Goal: Task Accomplishment & Management: Manage account settings

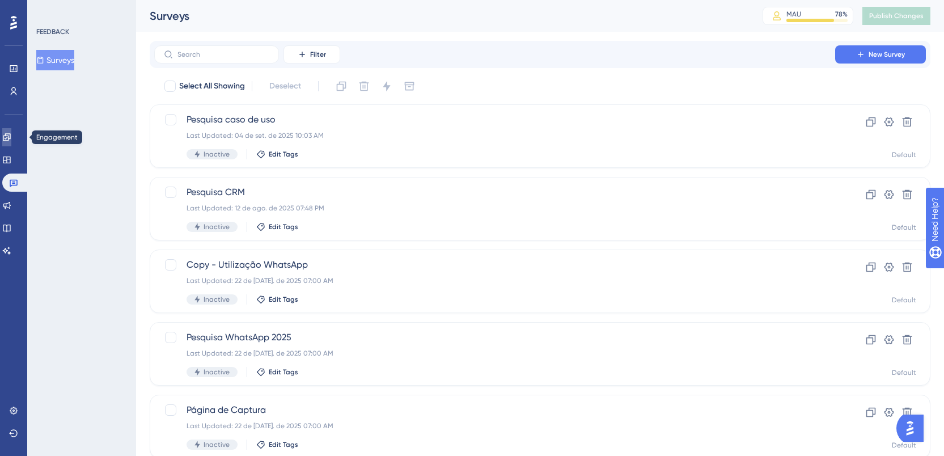
click at [4, 133] on link at bounding box center [6, 137] width 9 height 18
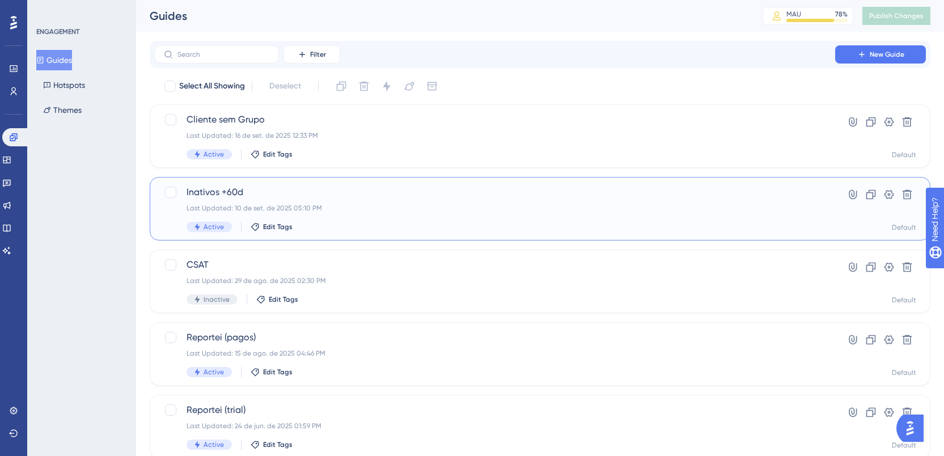
click at [314, 206] on div "Last Updated: 10 de set. de 2025 05:10 PM" at bounding box center [494, 207] width 616 height 9
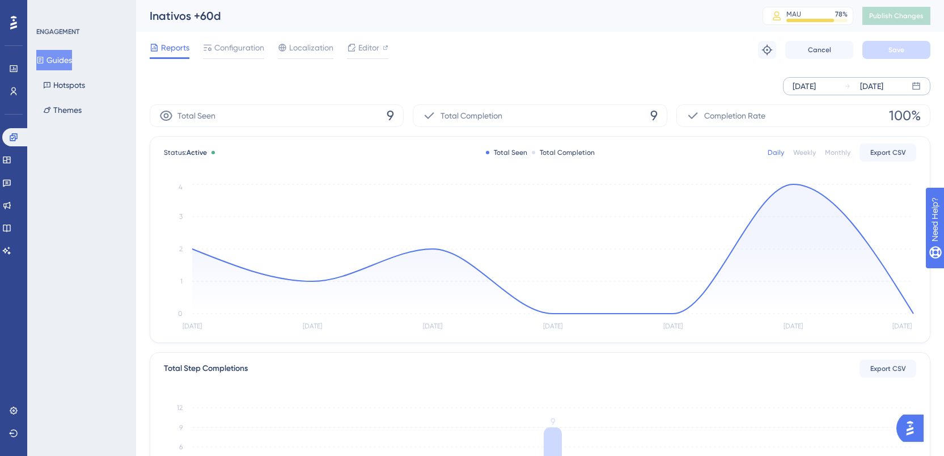
click at [815, 84] on div "[DATE]" at bounding box center [803, 86] width 23 height 14
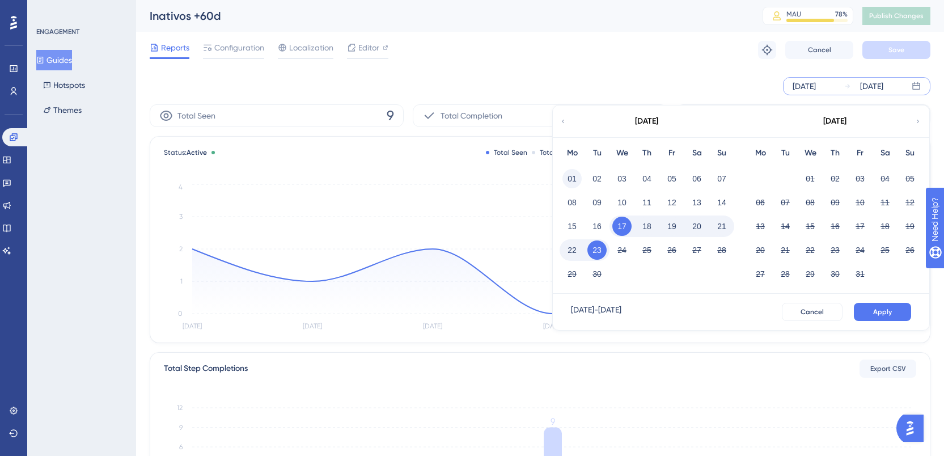
click at [568, 175] on button "01" at bounding box center [571, 178] width 19 height 19
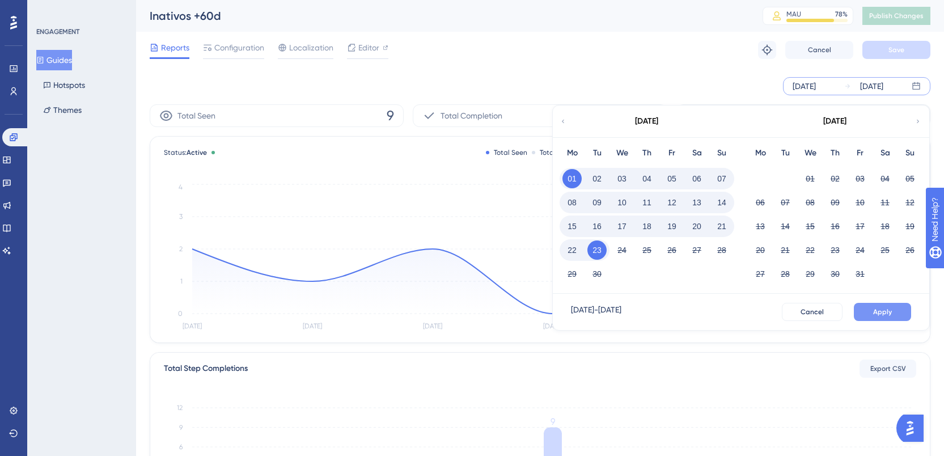
click at [877, 305] on button "Apply" at bounding box center [881, 312] width 57 height 18
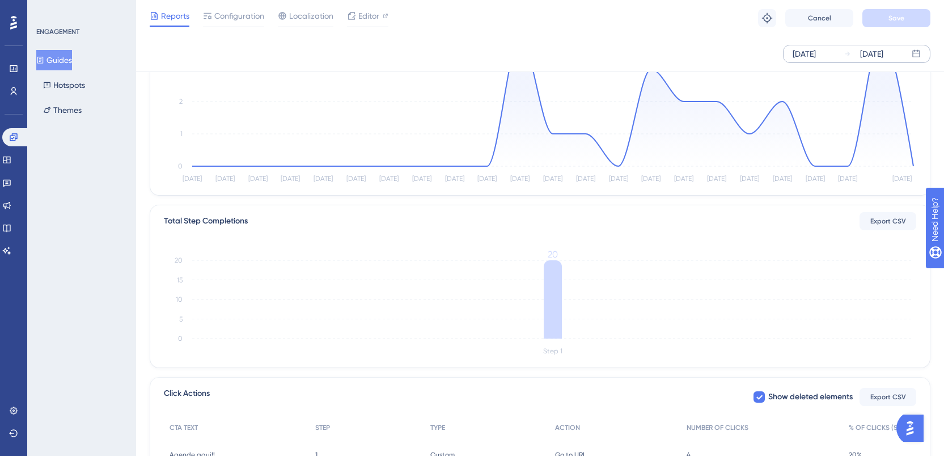
scroll to position [262, 0]
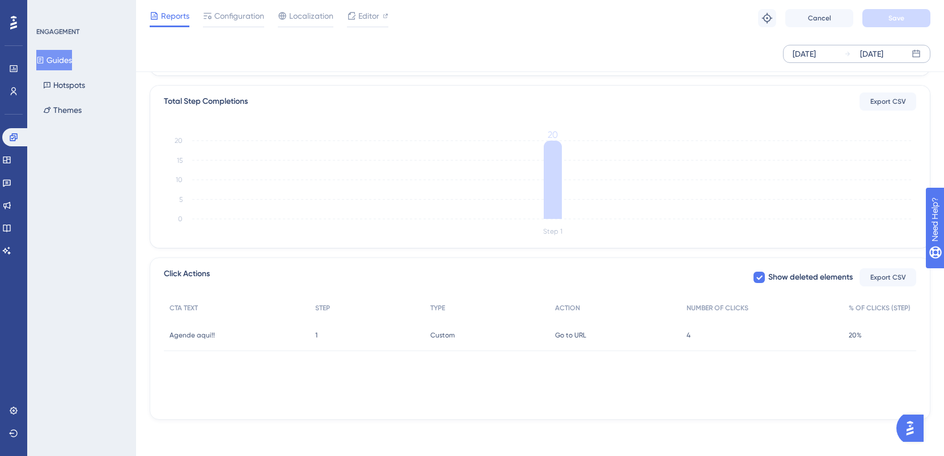
click at [712, 324] on div "4 4" at bounding box center [762, 335] width 162 height 32
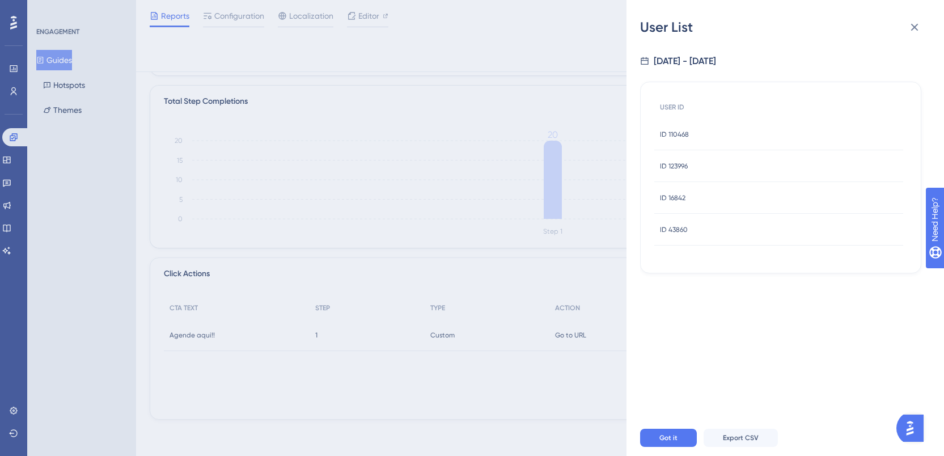
click at [542, 125] on div "User List [DATE] - [DATE] USER ID ID 110468 ID 110468 ID 123996 ID 123996 ID 16…" at bounding box center [472, 228] width 944 height 456
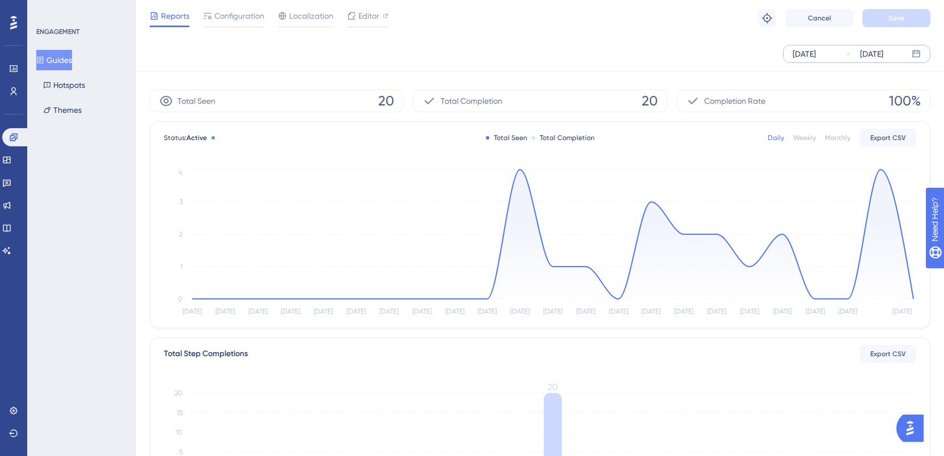
scroll to position [0, 0]
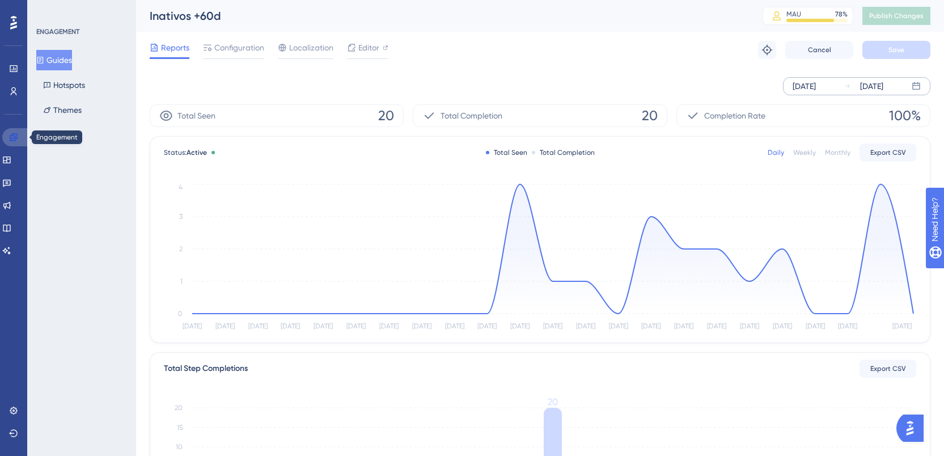
click at [9, 138] on icon at bounding box center [13, 137] width 9 height 9
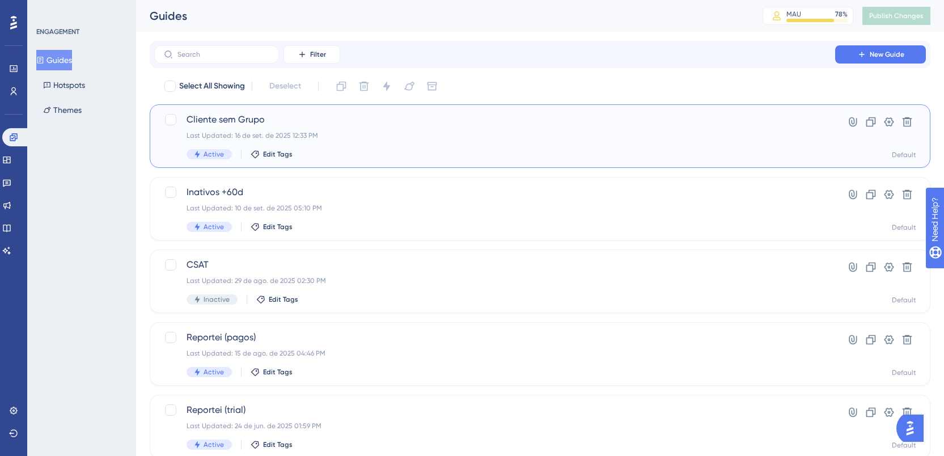
click at [323, 131] on div "Last Updated: 16 de set. de 2025 12:33 PM" at bounding box center [494, 135] width 616 height 9
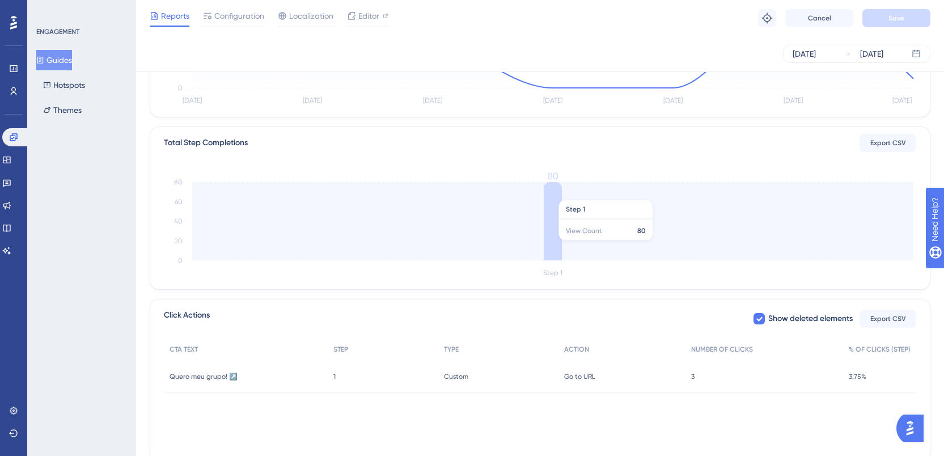
scroll to position [262, 0]
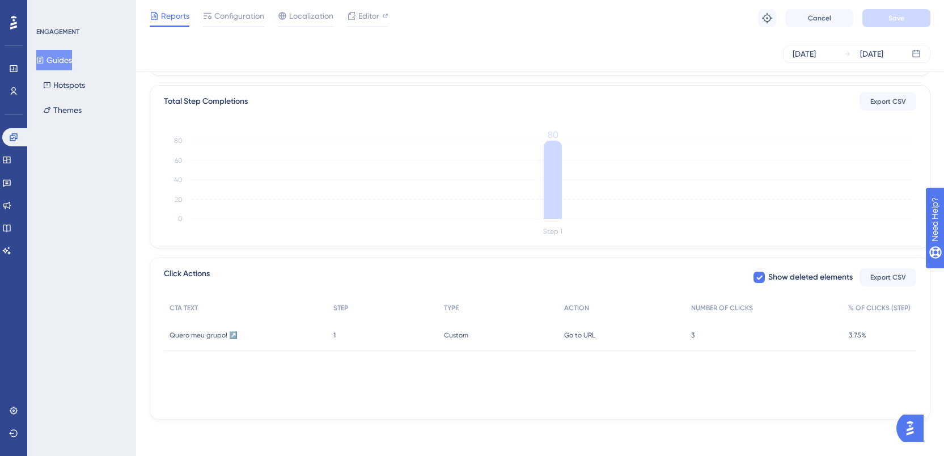
click at [768, 332] on div "3 3" at bounding box center [764, 335] width 158 height 32
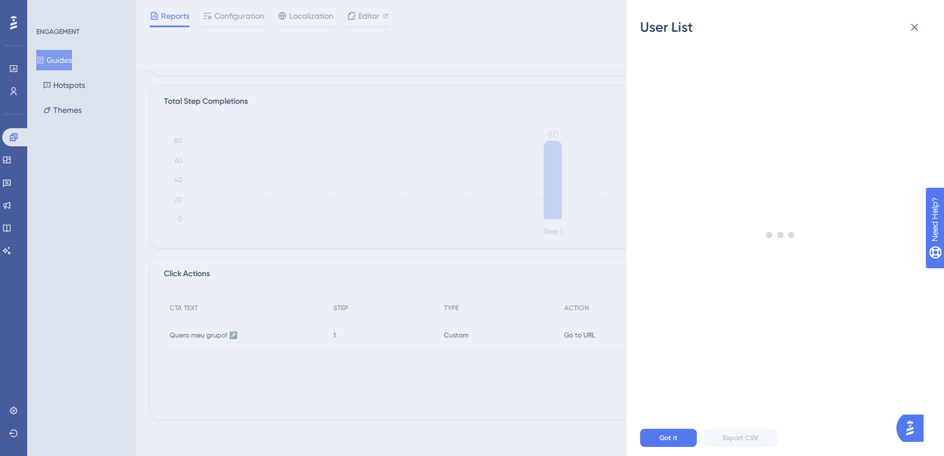
click at [559, 264] on div "User List Got it Export CSV" at bounding box center [472, 228] width 944 height 456
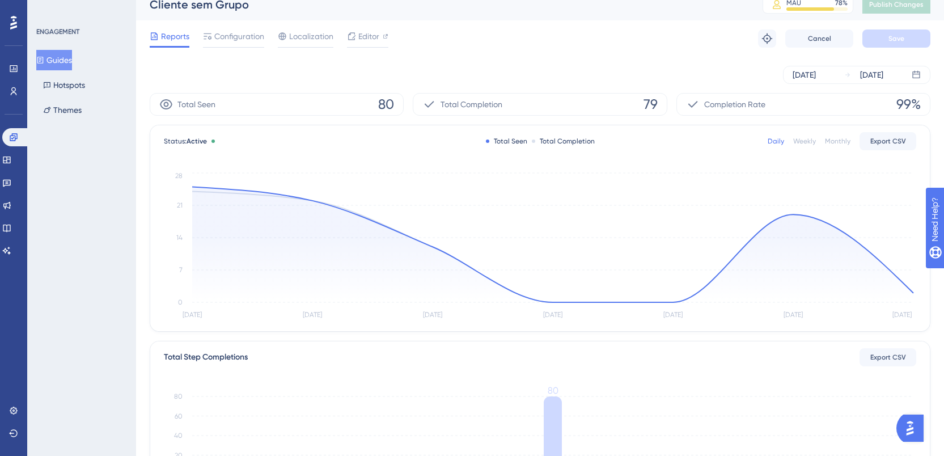
scroll to position [0, 0]
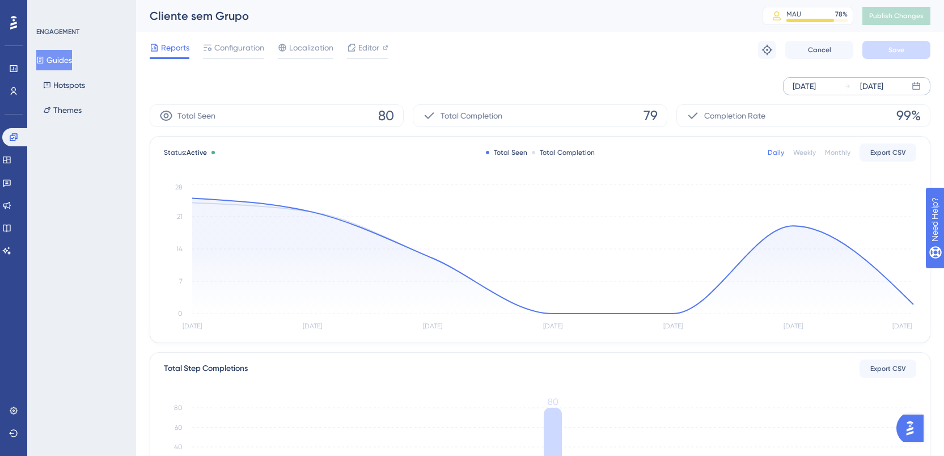
click at [836, 86] on div "[DATE] [DATE]" at bounding box center [856, 86] width 147 height 18
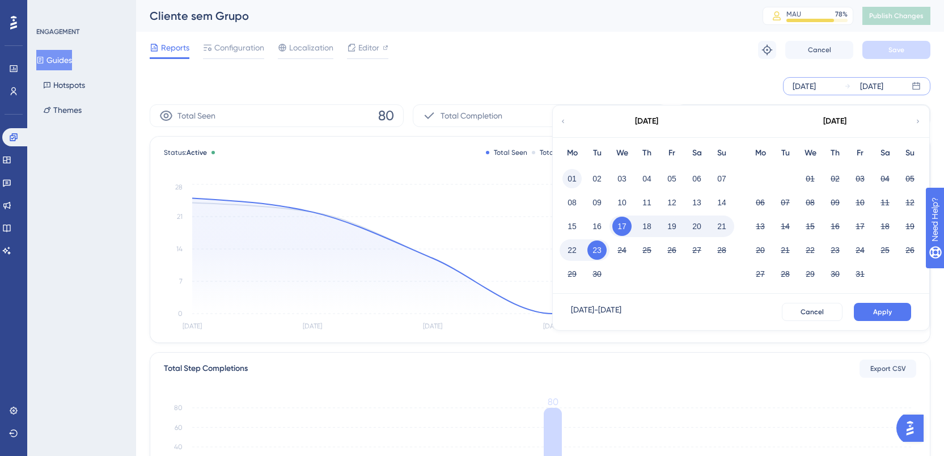
click at [571, 176] on button "01" at bounding box center [571, 178] width 19 height 19
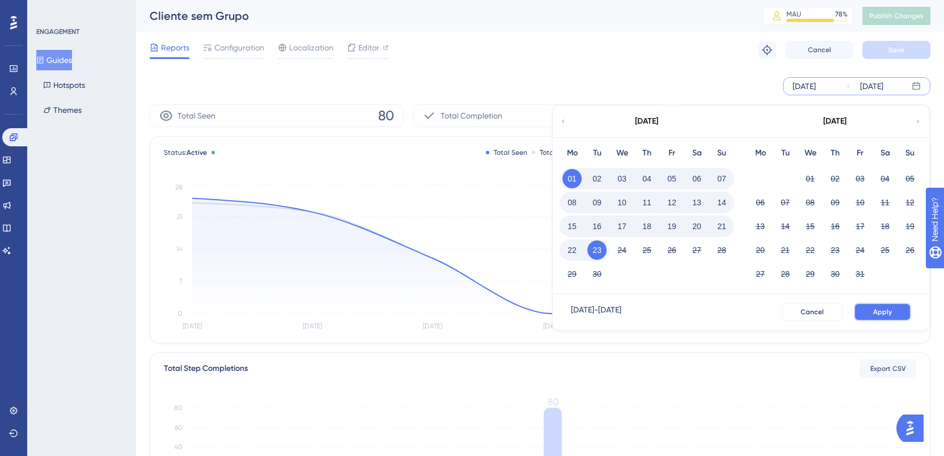
click at [885, 317] on button "Apply" at bounding box center [881, 312] width 57 height 18
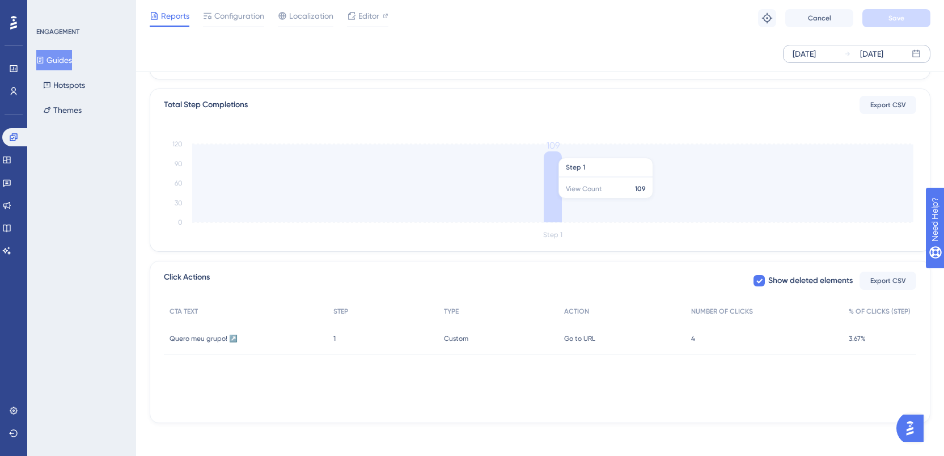
scroll to position [262, 0]
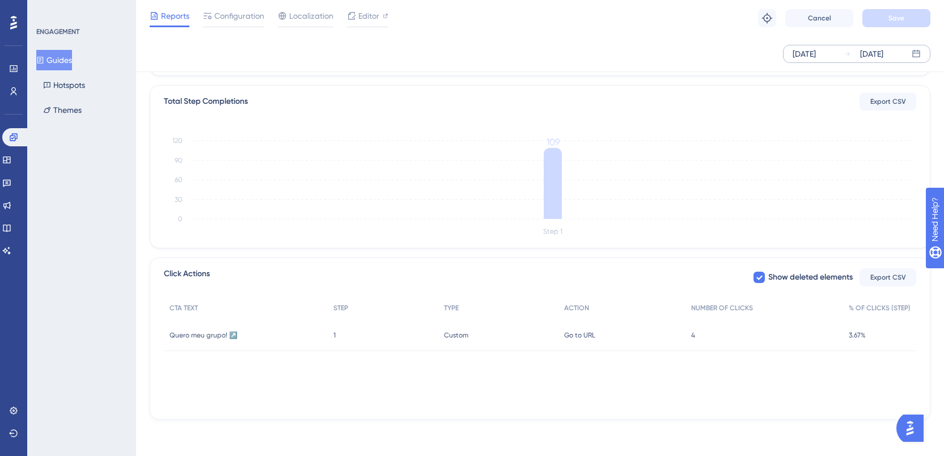
click at [742, 339] on div "4 4" at bounding box center [764, 335] width 158 height 32
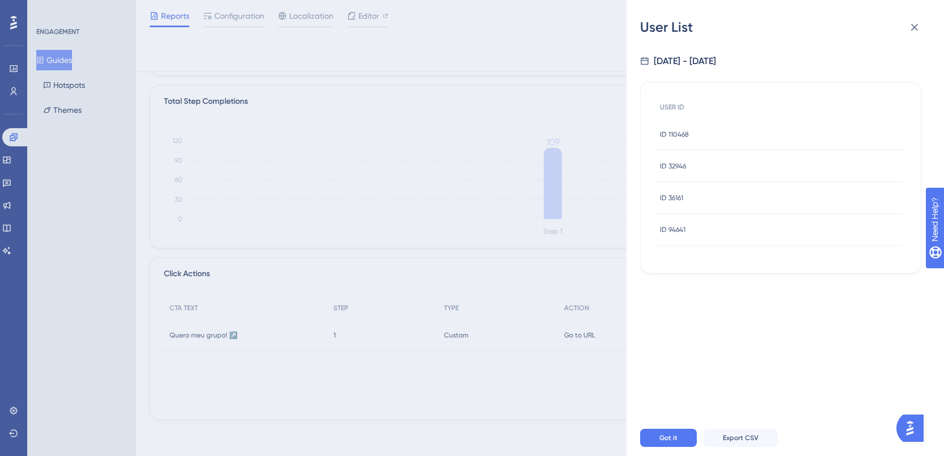
click at [682, 125] on div "ID 110468 ID 110468" at bounding box center [674, 134] width 29 height 32
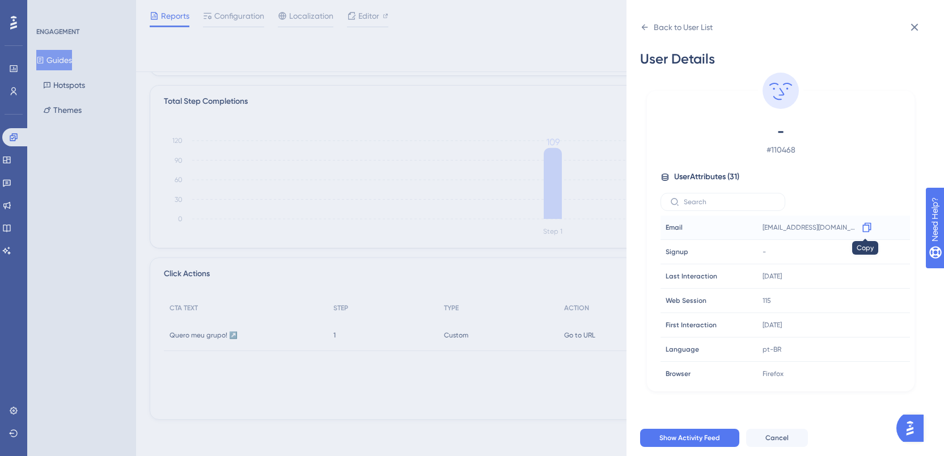
click at [865, 225] on icon at bounding box center [866, 228] width 9 height 10
click at [642, 24] on icon at bounding box center [644, 27] width 9 height 9
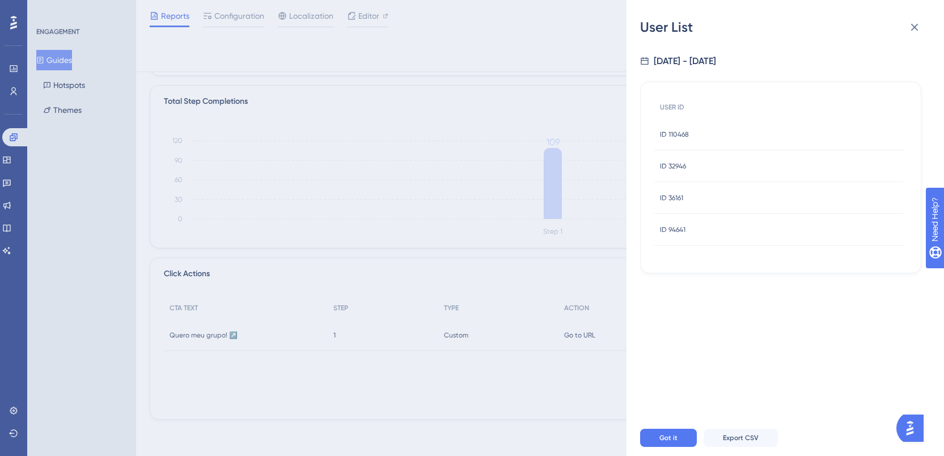
click at [758, 165] on div "ID 32946 ID 32946" at bounding box center [778, 166] width 249 height 32
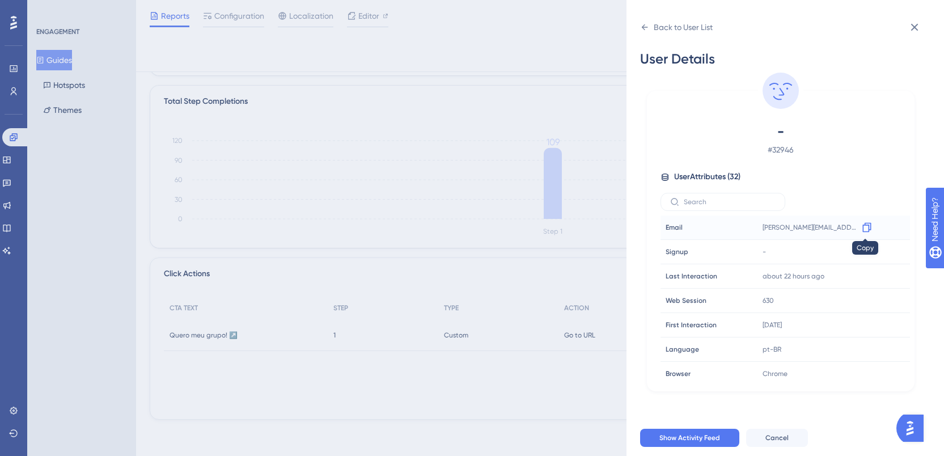
click at [866, 227] on icon at bounding box center [866, 228] width 9 height 10
click at [657, 20] on div "Back to User List" at bounding box center [682, 27] width 59 height 14
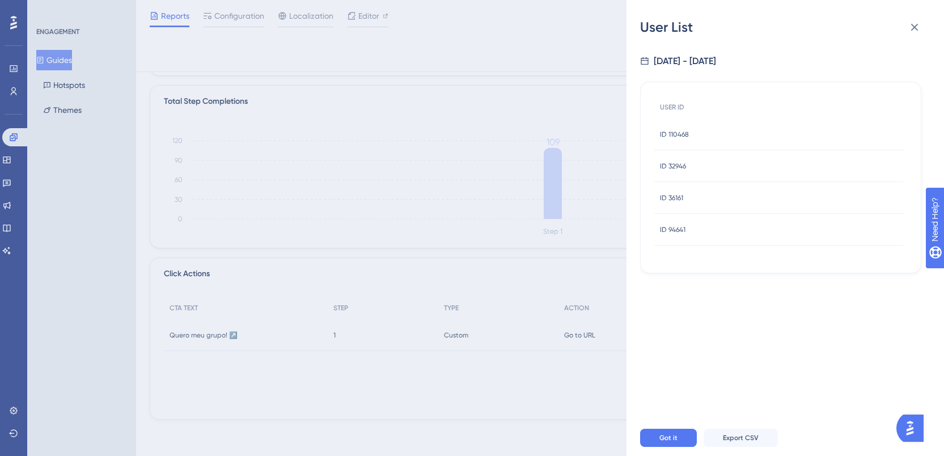
click at [694, 192] on div "ID 36161 ID 36161" at bounding box center [778, 198] width 249 height 32
click at [672, 193] on span "ID 36161" at bounding box center [671, 197] width 23 height 9
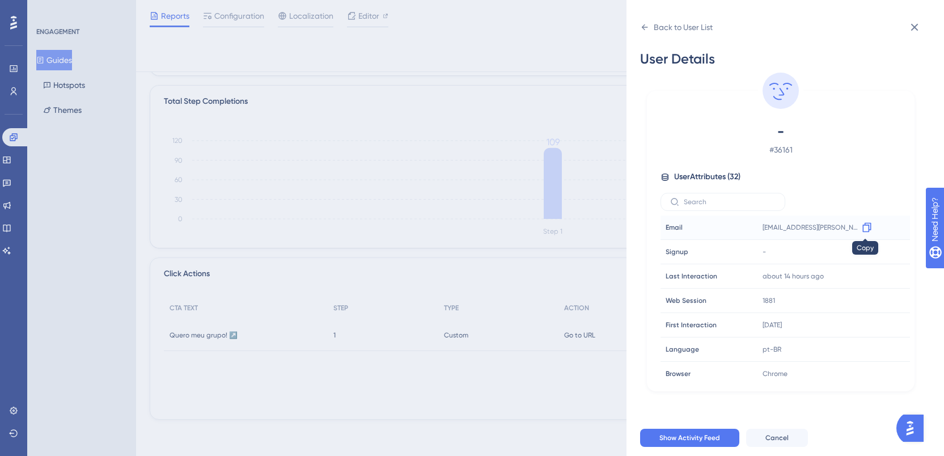
click at [872, 224] on div at bounding box center [866, 227] width 18 height 18
click at [861, 227] on icon at bounding box center [866, 227] width 11 height 11
click at [643, 27] on icon at bounding box center [644, 27] width 6 height 6
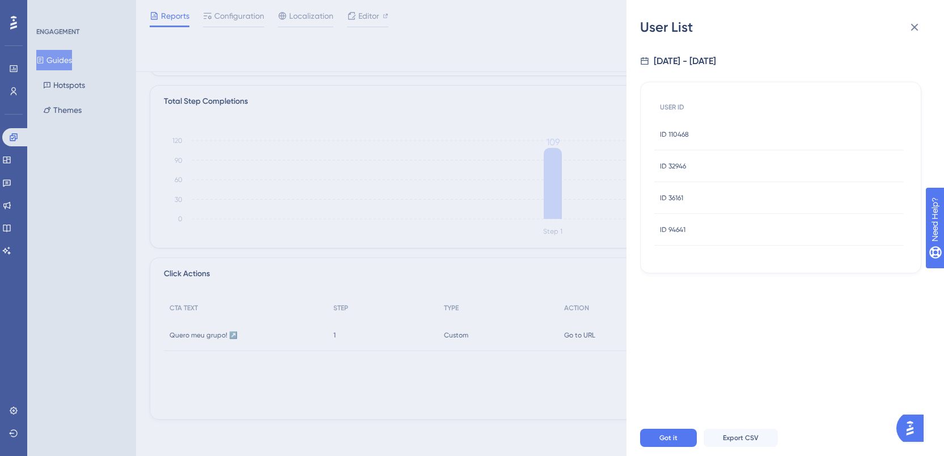
click at [694, 223] on div "ID 94641 ID 94641" at bounding box center [778, 230] width 249 height 32
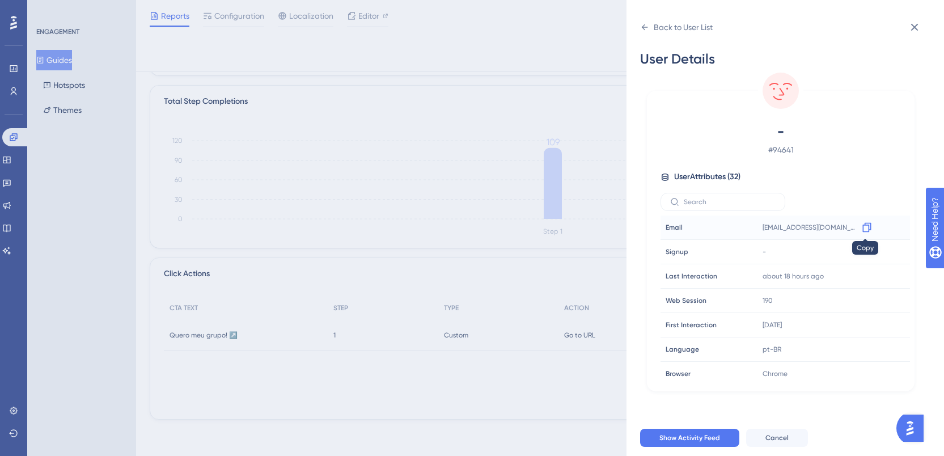
click at [857, 227] on div at bounding box center [866, 227] width 18 height 18
click at [863, 228] on icon at bounding box center [866, 227] width 11 height 11
click at [867, 224] on icon at bounding box center [866, 227] width 11 height 11
click at [399, 203] on div "Back to User List User Details - # 94641 User Attributes ( 32 ) Email Email [EM…" at bounding box center [472, 228] width 944 height 456
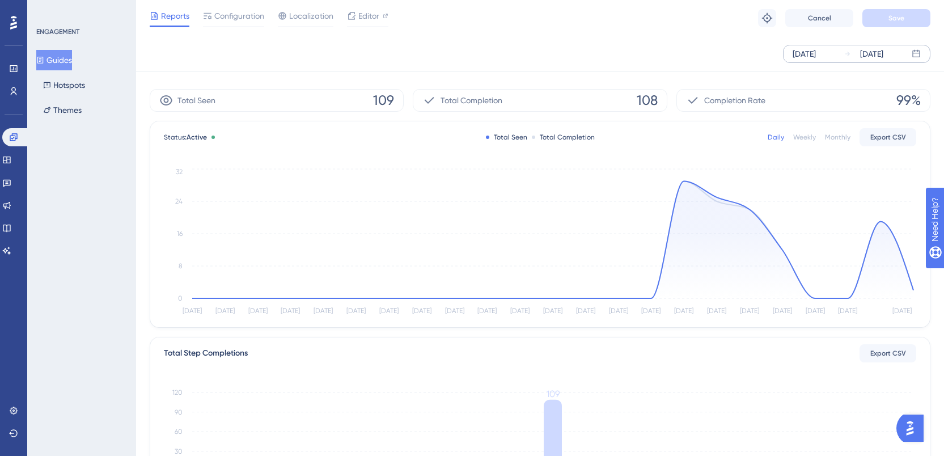
scroll to position [0, 0]
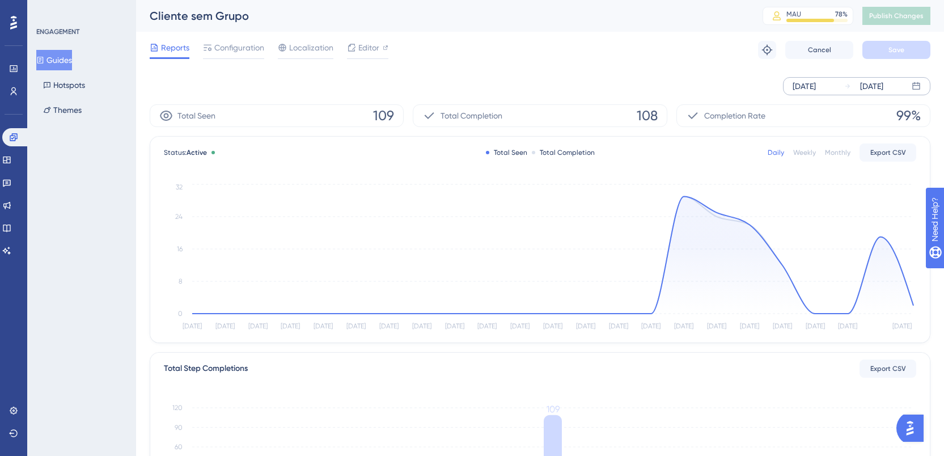
click at [71, 58] on button "Guides" at bounding box center [54, 60] width 36 height 20
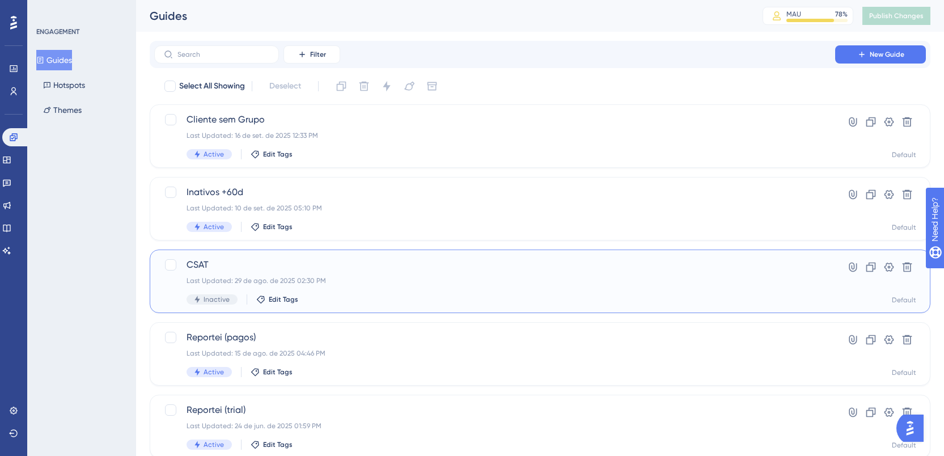
click at [283, 261] on span "CSAT" at bounding box center [494, 265] width 616 height 14
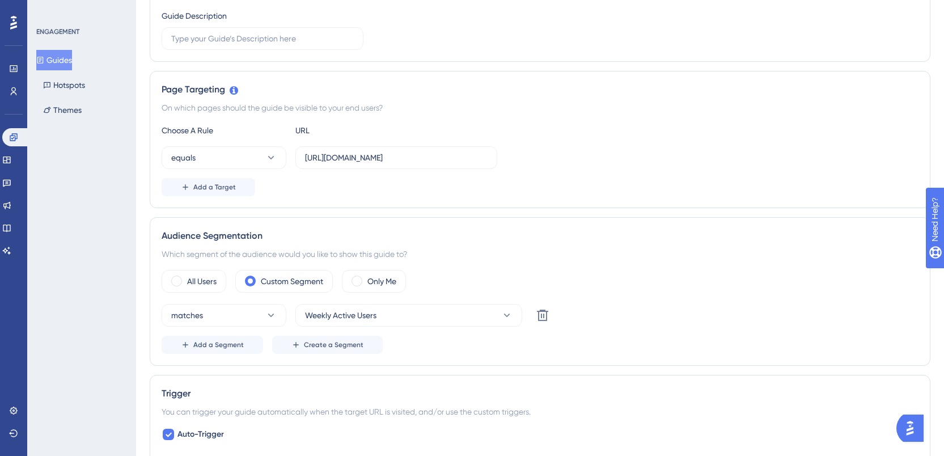
scroll to position [392, 0]
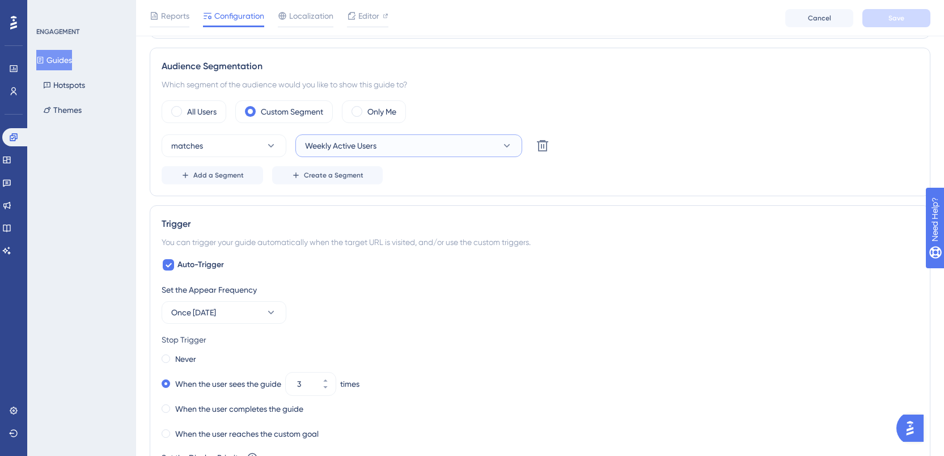
click at [459, 149] on button "Weekly Active Users" at bounding box center [408, 145] width 227 height 23
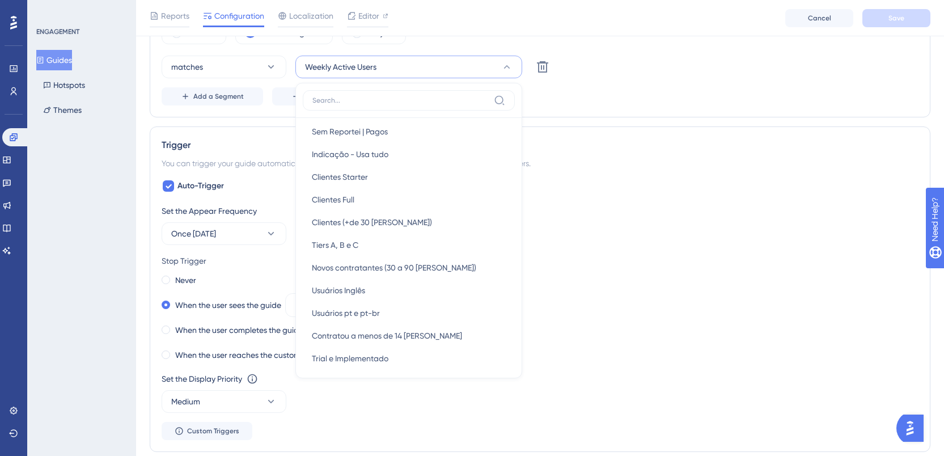
scroll to position [192, 0]
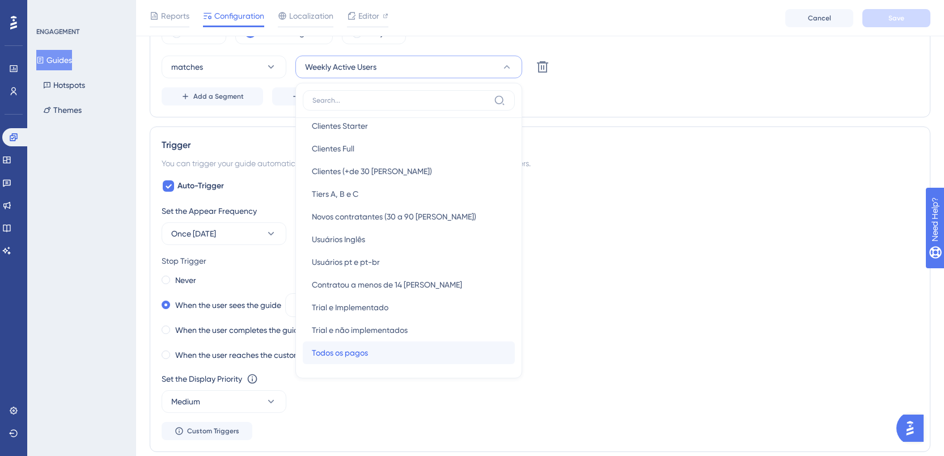
click at [435, 351] on div "Todos os pagos Todos os pagos" at bounding box center [409, 352] width 194 height 23
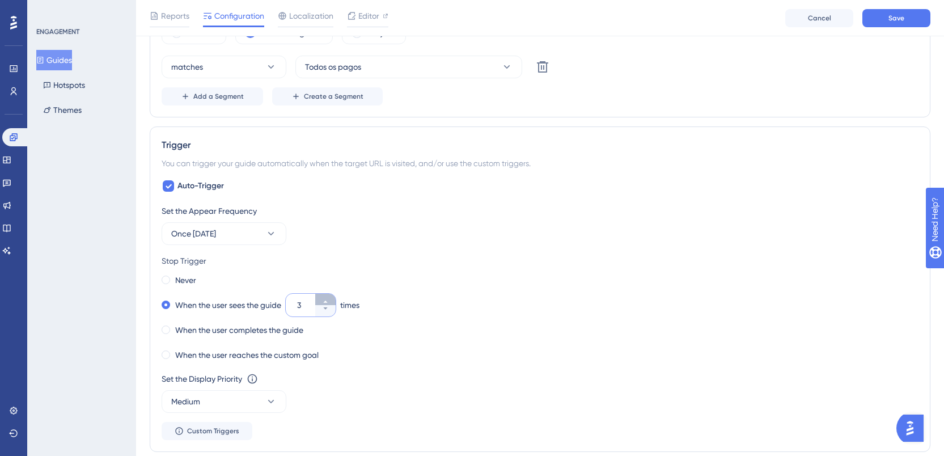
click at [321, 300] on button "3" at bounding box center [325, 299] width 20 height 11
type input "4"
click at [272, 239] on button "Once [DATE]" at bounding box center [224, 233] width 125 height 23
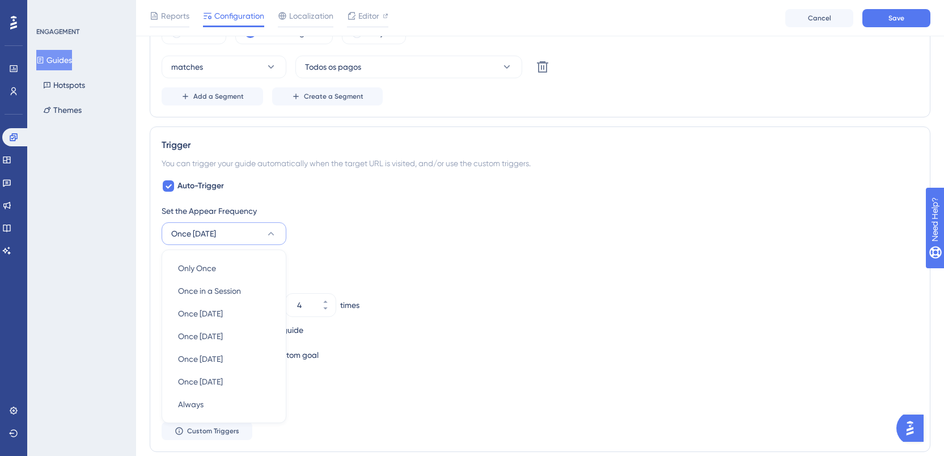
scroll to position [579, 0]
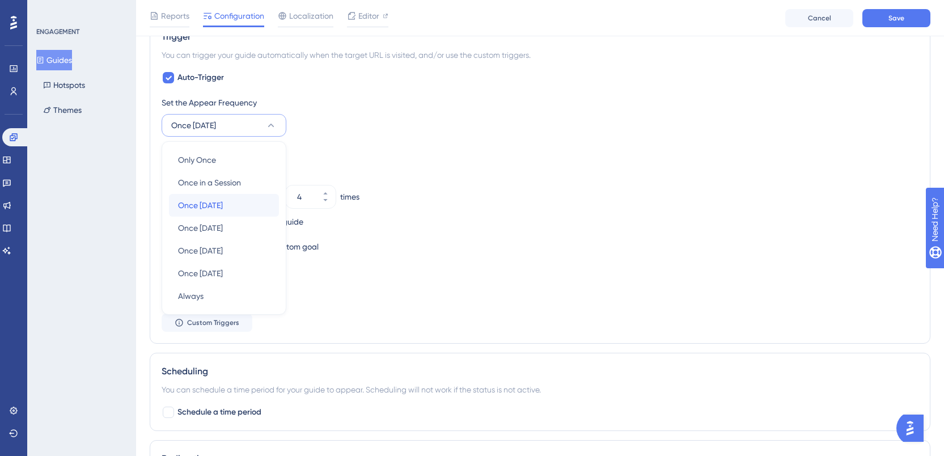
click at [240, 204] on div "Once [DATE] Once [DATE]" at bounding box center [224, 205] width 92 height 23
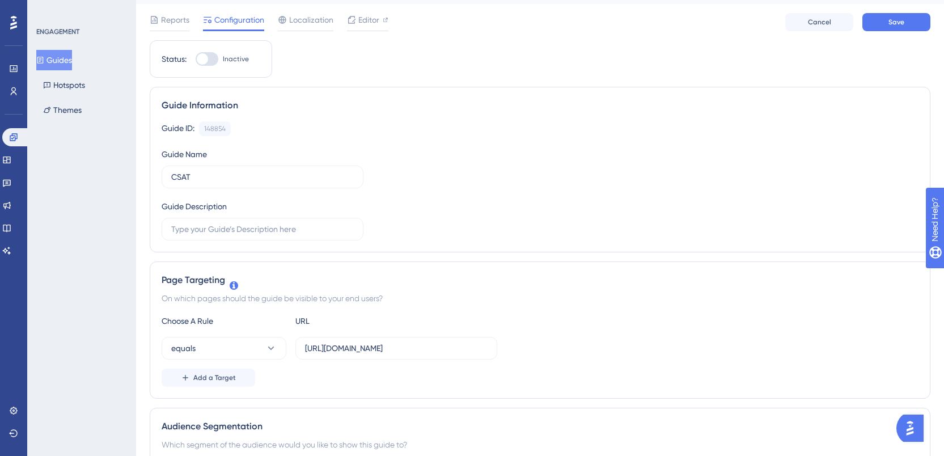
scroll to position [0, 0]
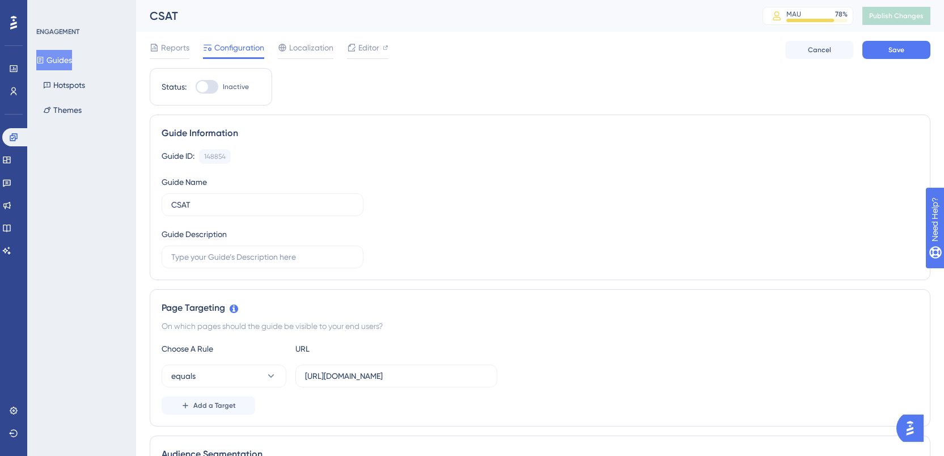
click at [204, 89] on div at bounding box center [202, 86] width 11 height 11
click at [196, 87] on input "Inactive" at bounding box center [195, 87] width 1 height 1
checkbox input "true"
click at [882, 52] on button "Save" at bounding box center [896, 50] width 68 height 18
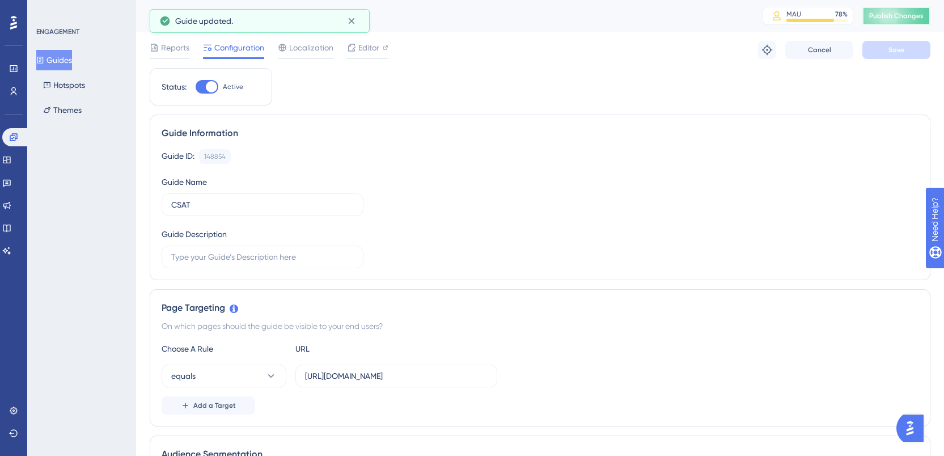
click at [896, 20] on span "Publish Changes" at bounding box center [896, 15] width 54 height 9
click at [15, 66] on icon at bounding box center [13, 68] width 9 height 9
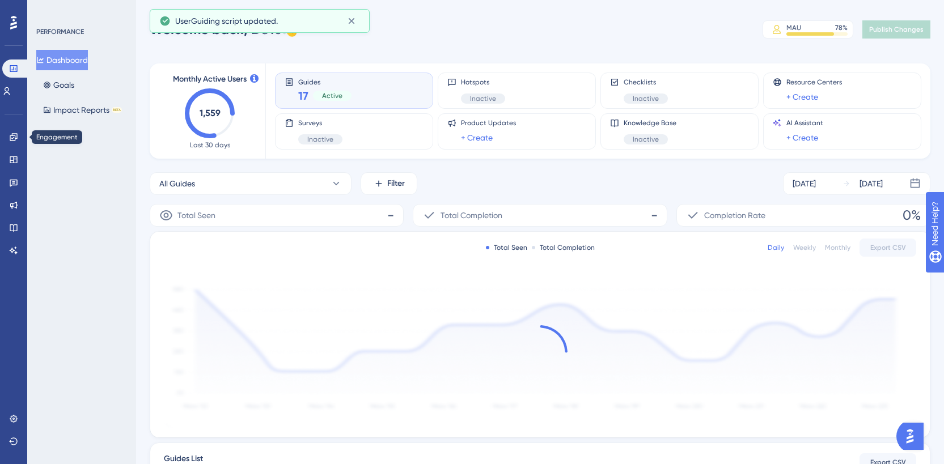
click at [13, 148] on div "Engagement Widgets Feedback Product Updates Knowledge Base AI Assistant" at bounding box center [13, 193] width 9 height 131
click at [13, 140] on icon at bounding box center [13, 136] width 7 height 7
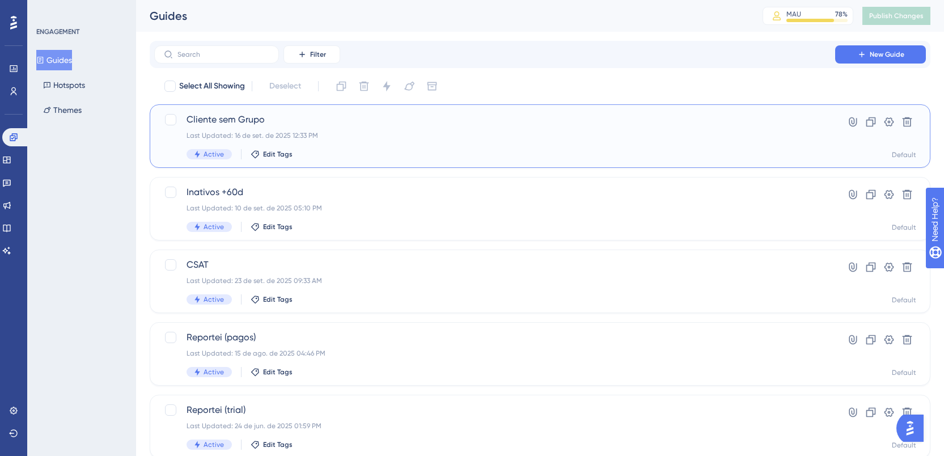
click at [300, 139] on div "Last Updated: 16 de set. de 2025 12:33 PM" at bounding box center [494, 135] width 616 height 9
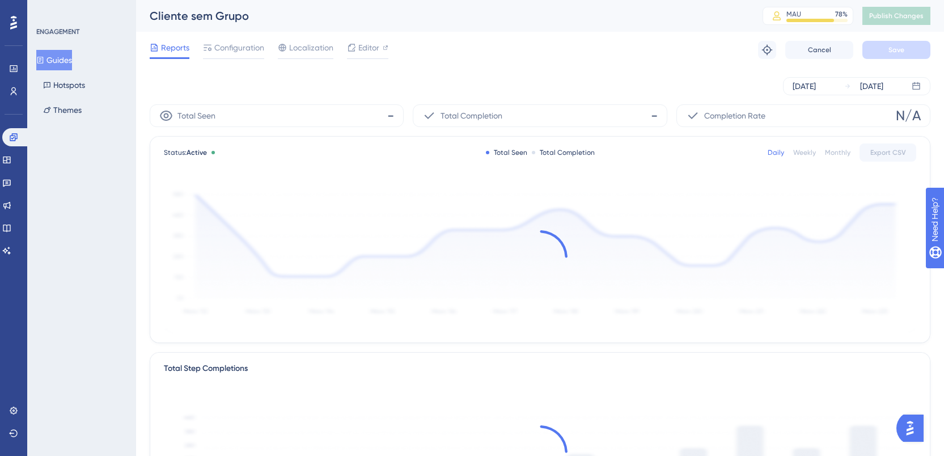
click at [390, 50] on div "Reports Configuration Localization Editor Troubleshoot Cancel Save" at bounding box center [540, 50] width 780 height 36
click at [378, 50] on span "Editor" at bounding box center [368, 48] width 21 height 14
click at [244, 43] on span "Configuration" at bounding box center [239, 48] width 50 height 14
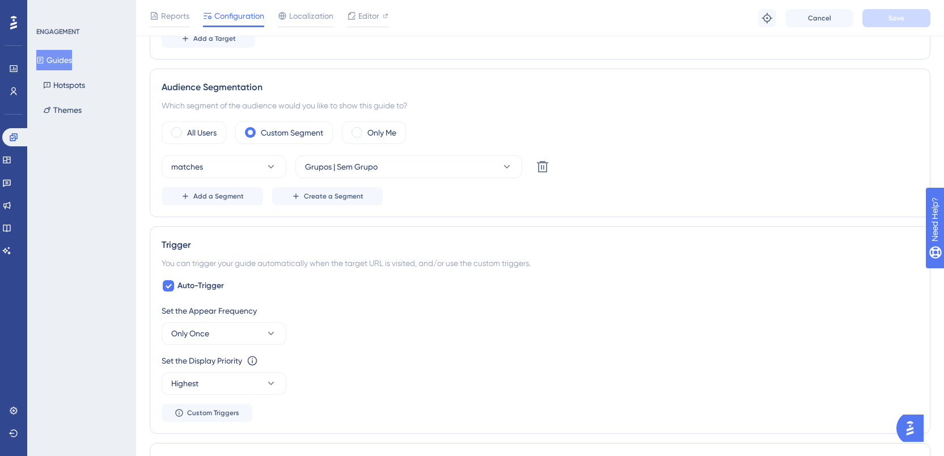
scroll to position [475, 0]
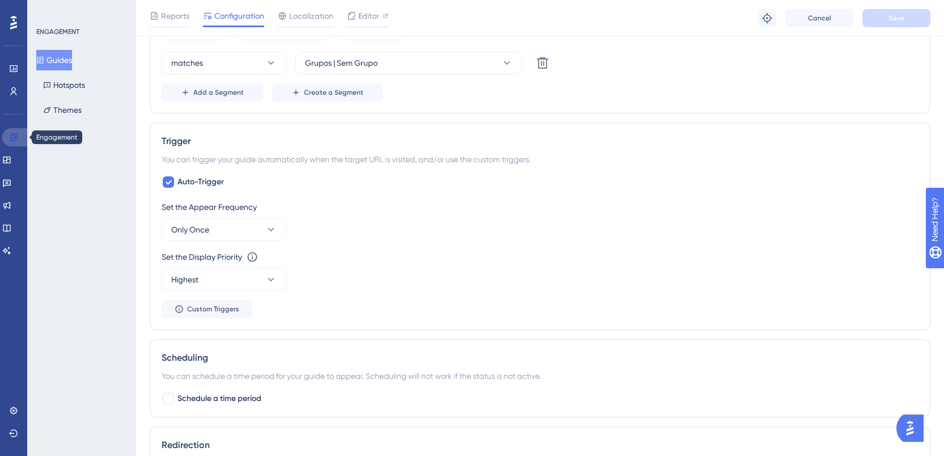
click at [13, 138] on icon at bounding box center [13, 137] width 9 height 9
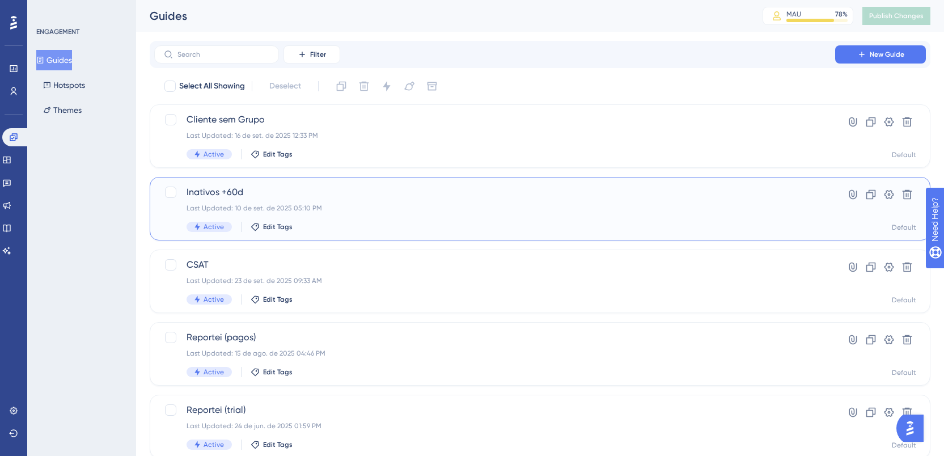
click at [328, 203] on div "Inativos +60d Last Updated: 10 de set. de 2025 05:10 PM Active Edit Tags" at bounding box center [494, 208] width 616 height 46
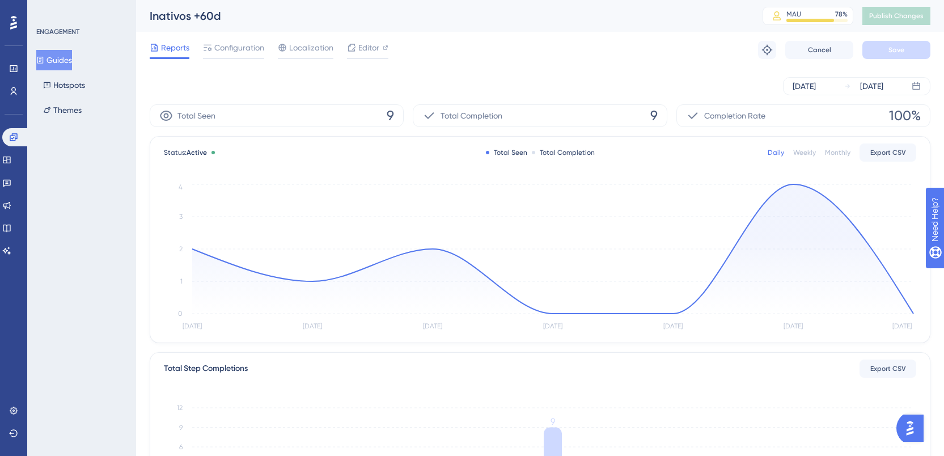
click at [223, 40] on div "Reports Configuration Localization Editor Troubleshoot Cancel Save" at bounding box center [540, 50] width 780 height 36
click at [226, 44] on span "Configuration" at bounding box center [239, 48] width 50 height 14
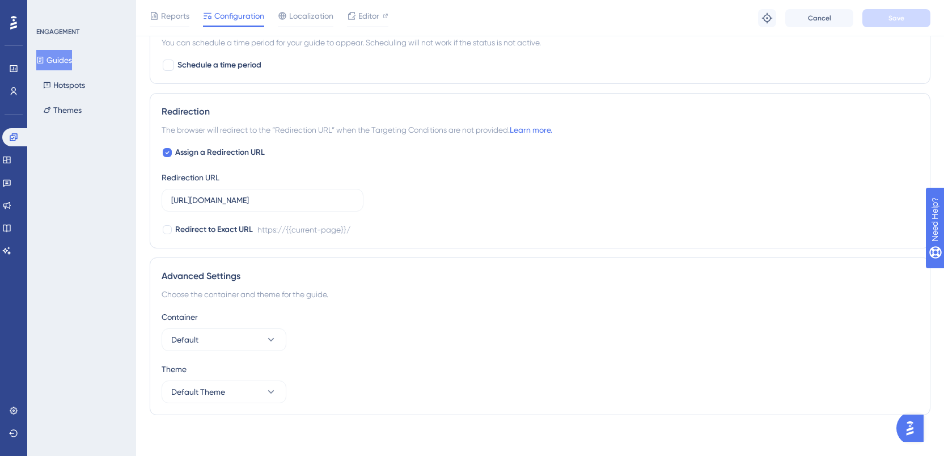
scroll to position [813, 0]
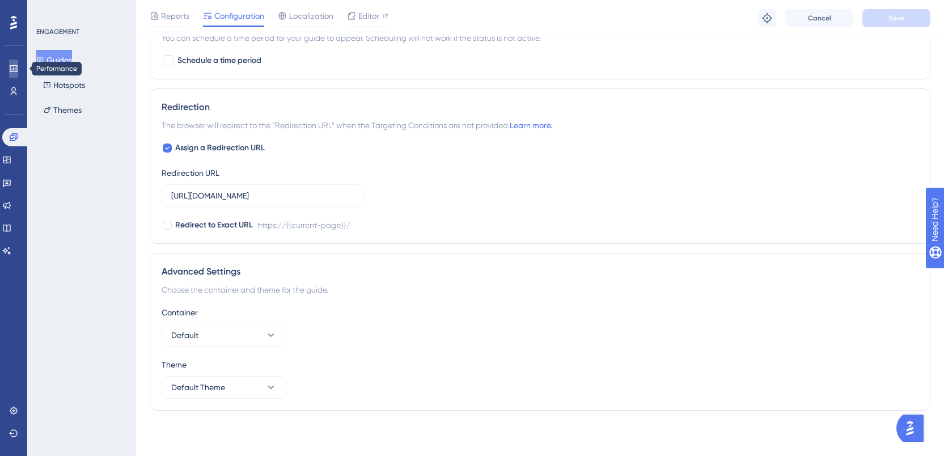
click at [18, 73] on link at bounding box center [13, 69] width 9 height 18
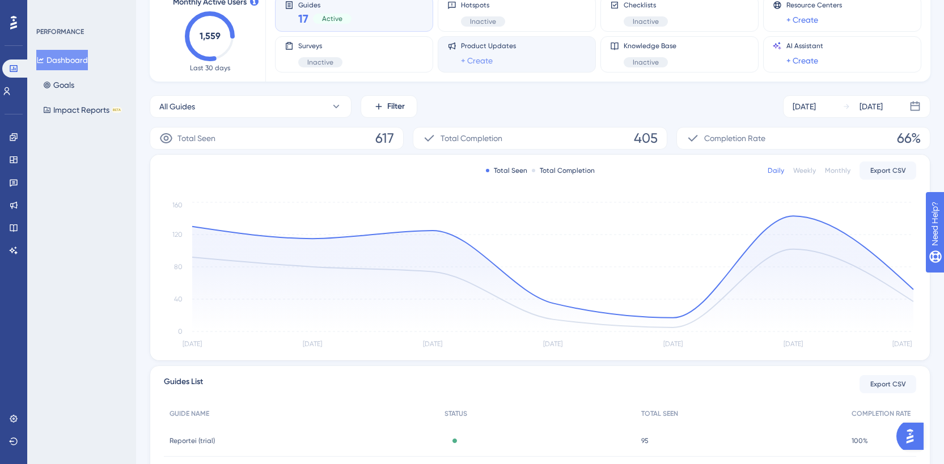
scroll to position [270, 0]
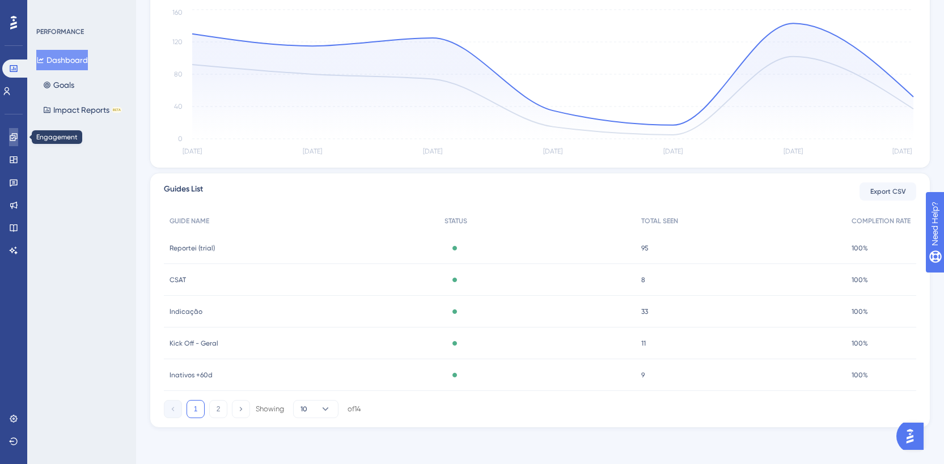
click at [14, 142] on link at bounding box center [13, 137] width 9 height 18
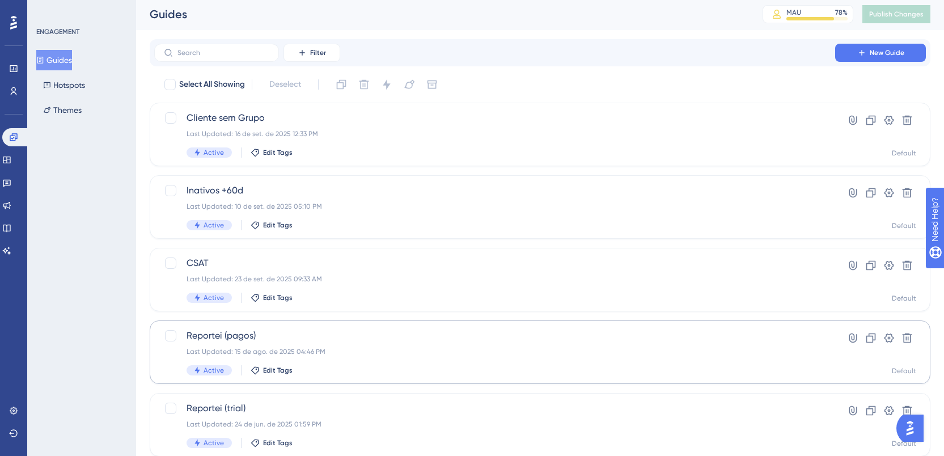
scroll to position [2, 0]
click at [342, 343] on div "Reportei (pagos) Last Updated: 15 de ago. de 2025 04:46 PM Active Edit Tags" at bounding box center [494, 351] width 616 height 46
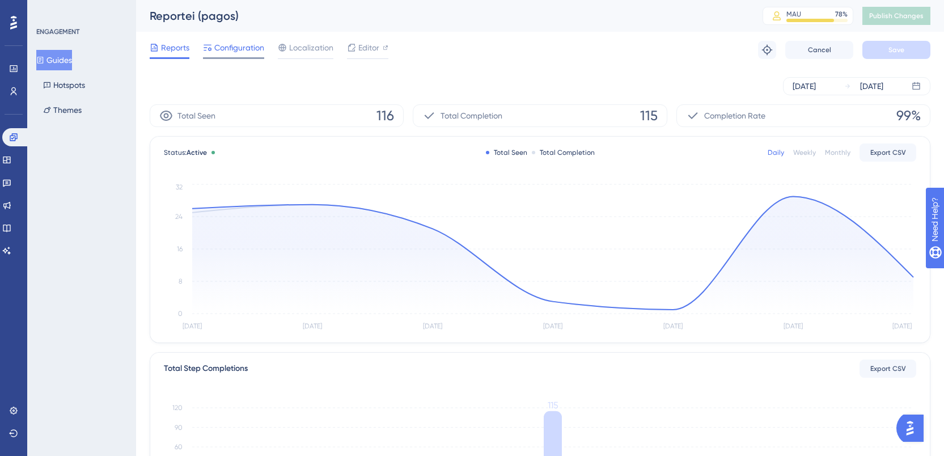
click at [247, 44] on span "Configuration" at bounding box center [239, 48] width 50 height 14
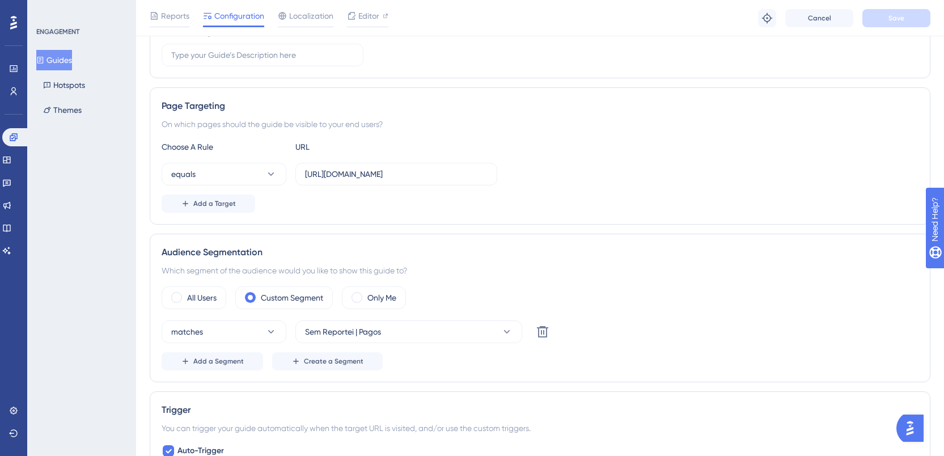
scroll to position [374, 0]
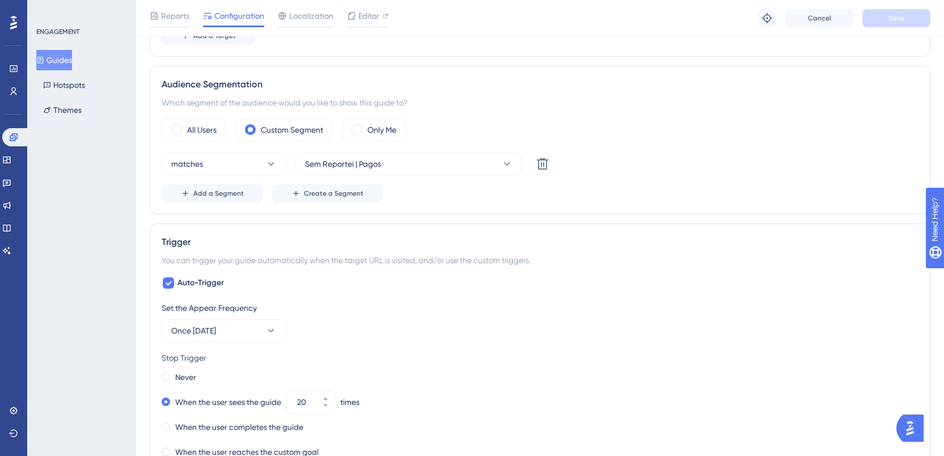
click at [10, 100] on div "Engagement Widgets Feedback Product Updates Knowledge Base AI Assistant" at bounding box center [13, 179] width 23 height 159
click at [12, 90] on icon at bounding box center [13, 91] width 9 height 9
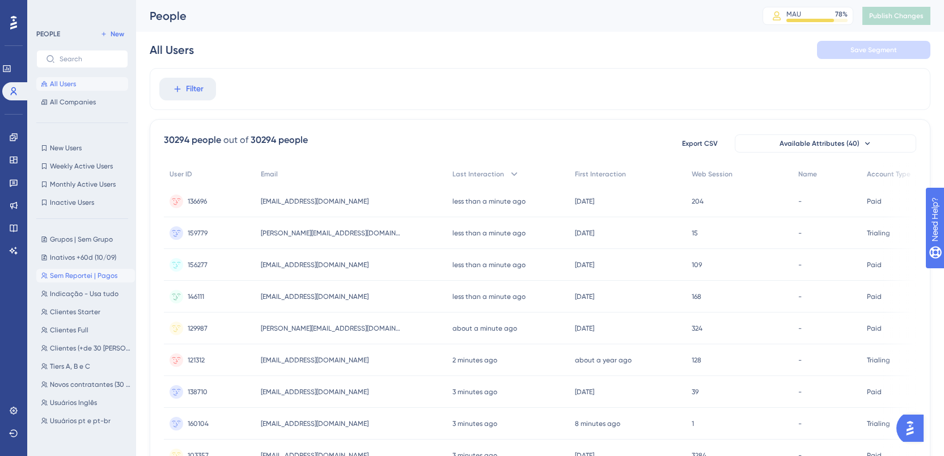
click at [83, 277] on span "Sem Reportei | Pagos" at bounding box center [83, 275] width 67 height 9
